Goal: Find specific page/section: Find specific page/section

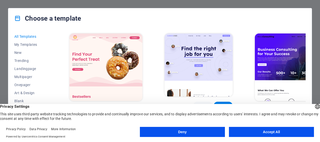
click at [265, 135] on button "Accept All" at bounding box center [271, 132] width 85 height 10
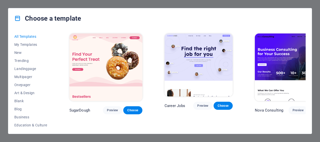
click at [316, 8] on div "Choose a template All Templates My Templates New Trending Landingpage Multipage…" at bounding box center [160, 71] width 320 height 142
drag, startPoint x: 54, startPoint y: 67, endPoint x: 52, endPoint y: 111, distance: 44.1
click at [52, 111] on div "All Templates My Templates New Trending Landingpage Multipager Onepager Art & D…" at bounding box center [160, 80] width 304 height 105
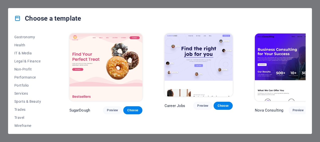
scroll to position [106, 0]
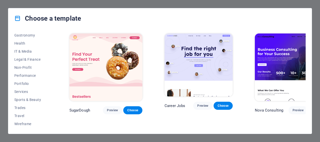
click at [313, 7] on div "Choose a template All Templates My Templates New Trending Landingpage Multipage…" at bounding box center [160, 71] width 320 height 142
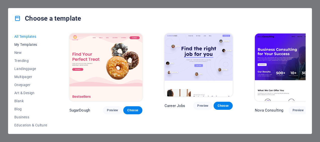
click at [30, 46] on span "My Templates" at bounding box center [30, 45] width 33 height 4
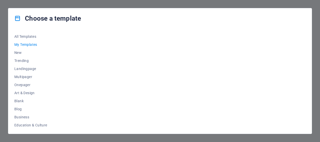
click at [33, 44] on span "My Templates" at bounding box center [30, 45] width 33 height 4
click at [26, 69] on span "Landingpage" at bounding box center [30, 69] width 33 height 4
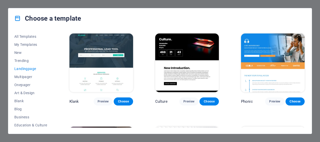
drag, startPoint x: 54, startPoint y: 63, endPoint x: 53, endPoint y: 104, distance: 41.6
click at [53, 104] on div "All Templates My Templates New Trending Landingpage Multipager Onepager Art & D…" at bounding box center [160, 80] width 304 height 105
drag, startPoint x: 52, startPoint y: 70, endPoint x: 56, endPoint y: 91, distance: 21.5
click at [56, 91] on div "All Templates My Templates New Trending Landingpage Multipager Onepager Art & D…" at bounding box center [160, 80] width 304 height 105
